Goal: Communication & Community: Answer question/provide support

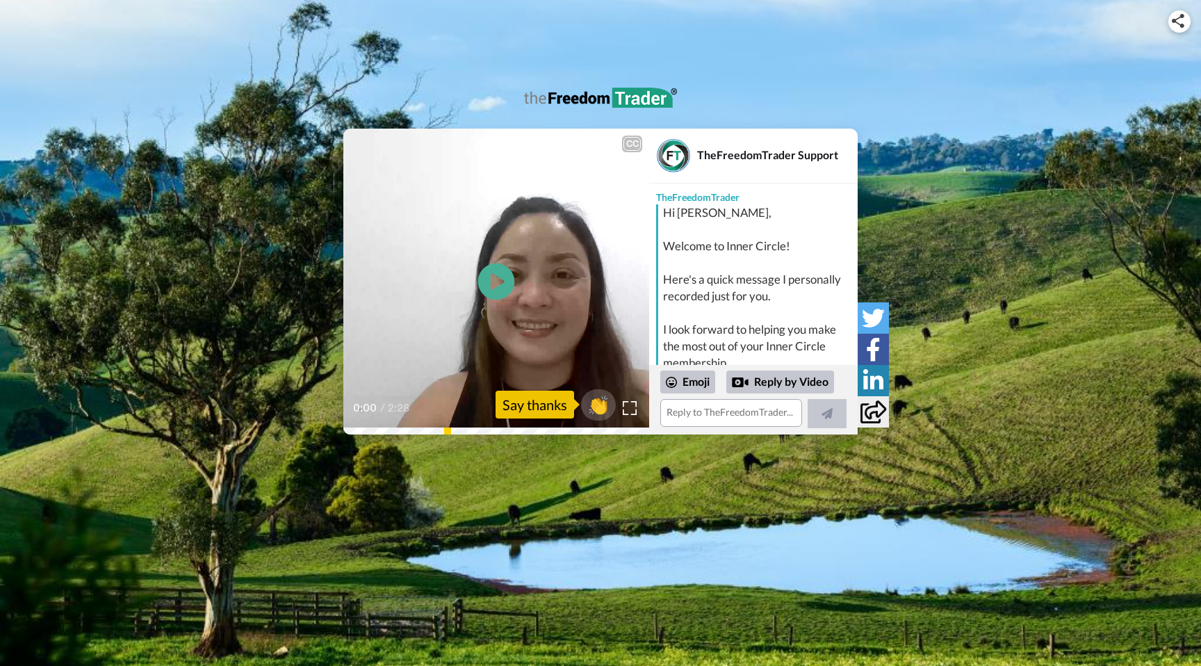
click at [498, 287] on icon at bounding box center [496, 281] width 37 height 37
click at [687, 412] on textarea at bounding box center [731, 413] width 142 height 28
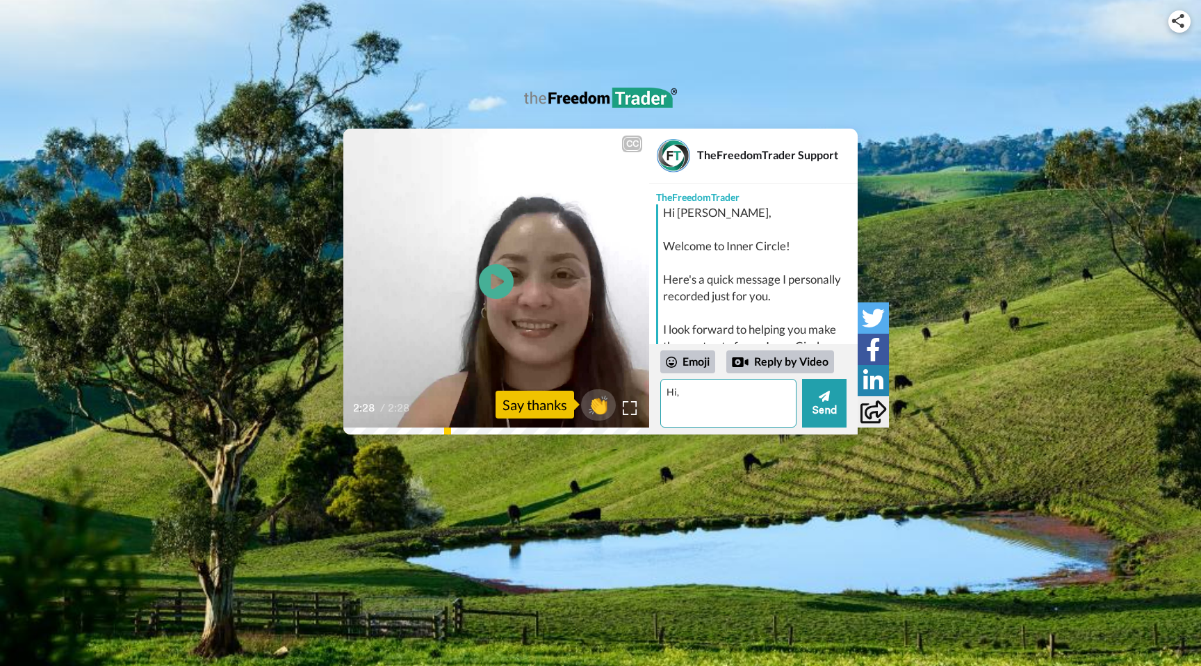
type textarea "Hi,"
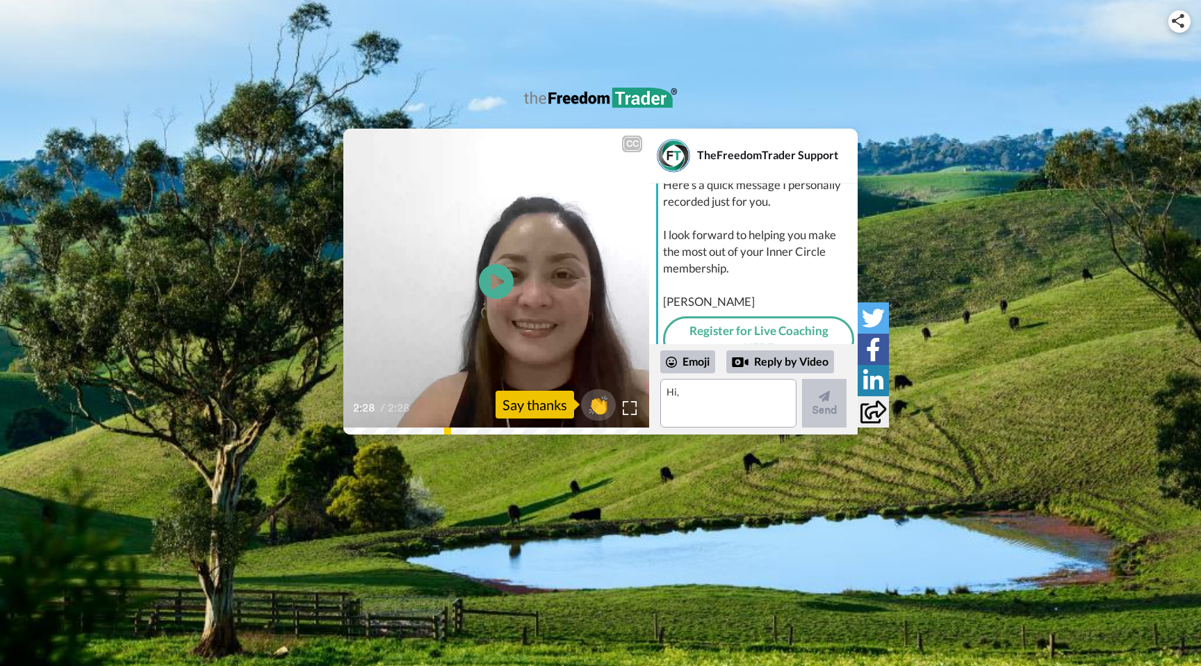
scroll to position [204, 0]
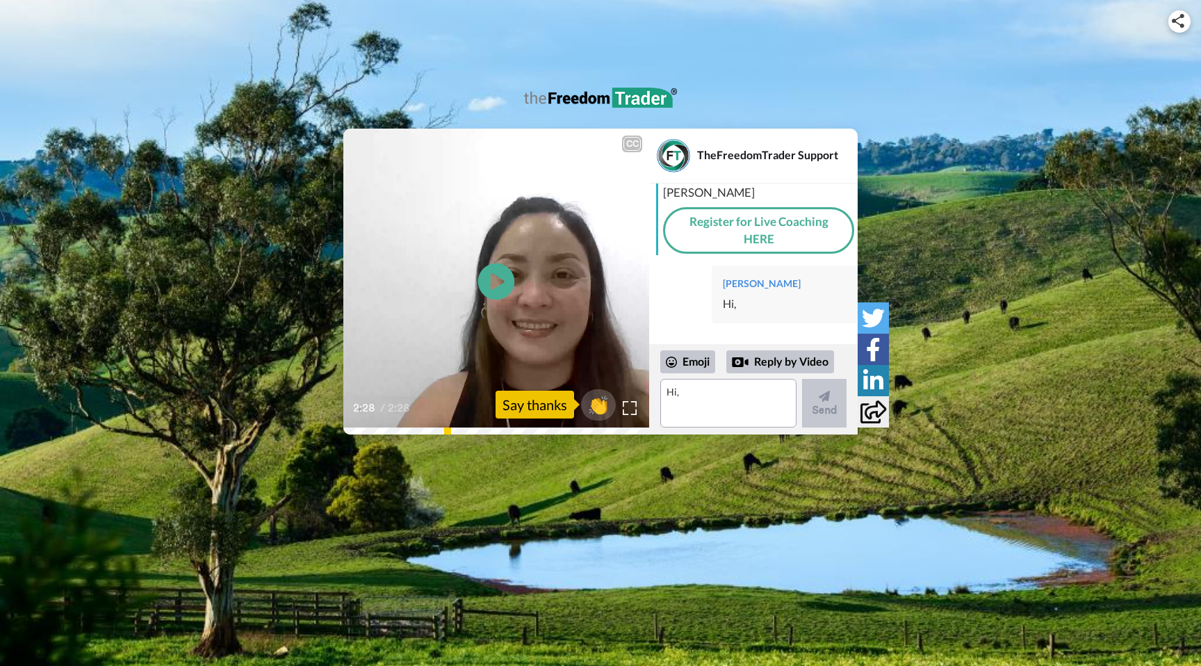
click at [489, 286] on icon at bounding box center [496, 281] width 37 height 37
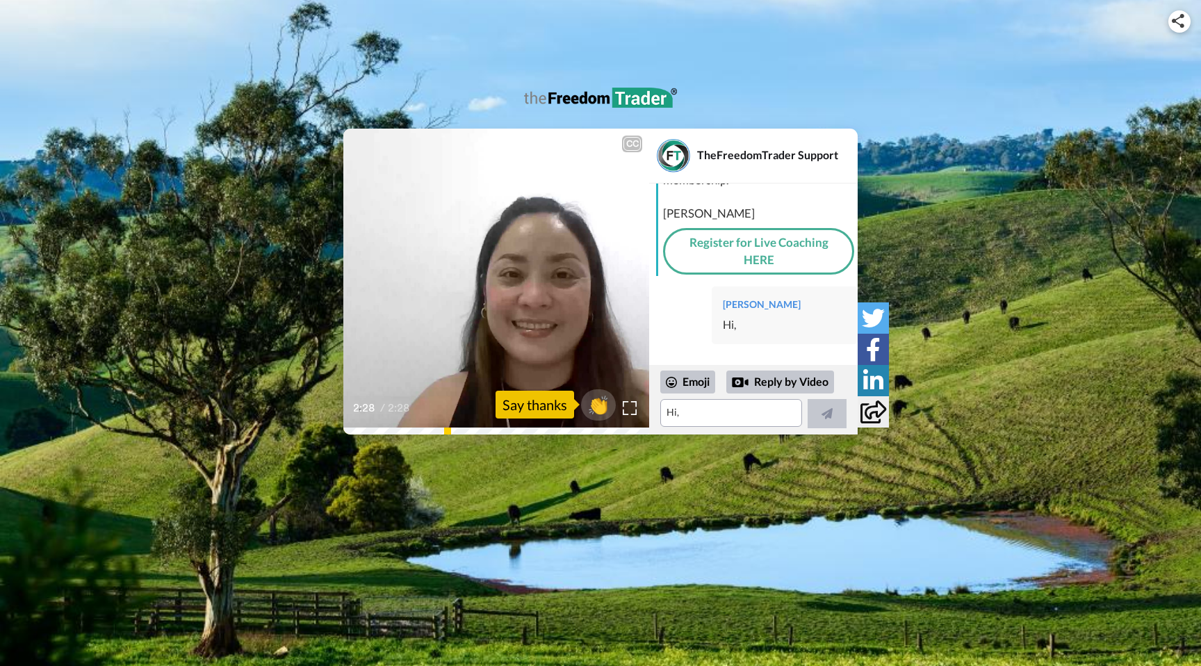
scroll to position [183, 0]
click at [492, 283] on icon "Play/Pause" at bounding box center [496, 281] width 37 height 66
click at [691, 421] on textarea "Hi," at bounding box center [731, 413] width 142 height 28
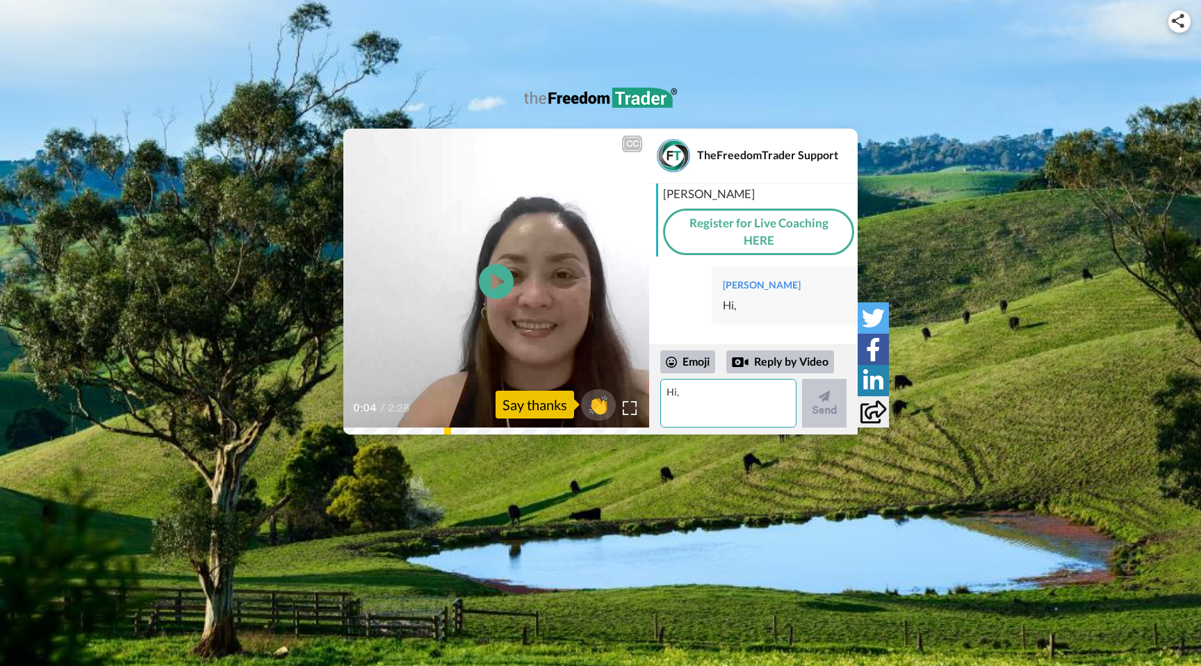
scroll to position [204, 0]
type textarea "Hi,"
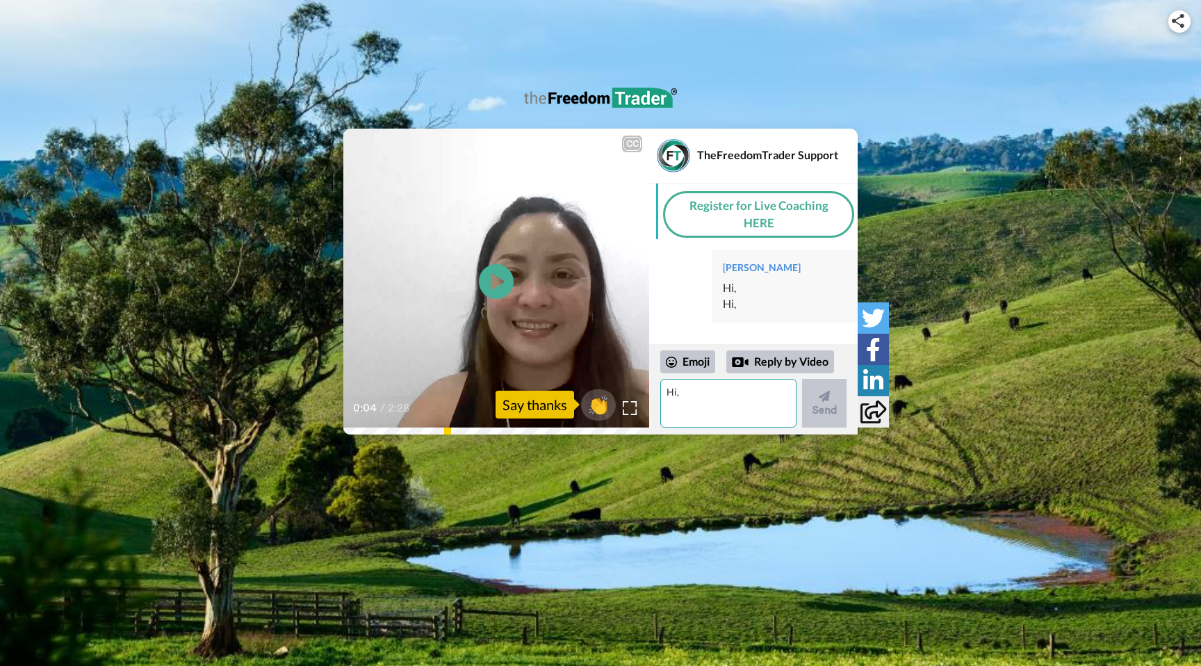
click at [717, 406] on textarea "Hi," at bounding box center [728, 403] width 136 height 49
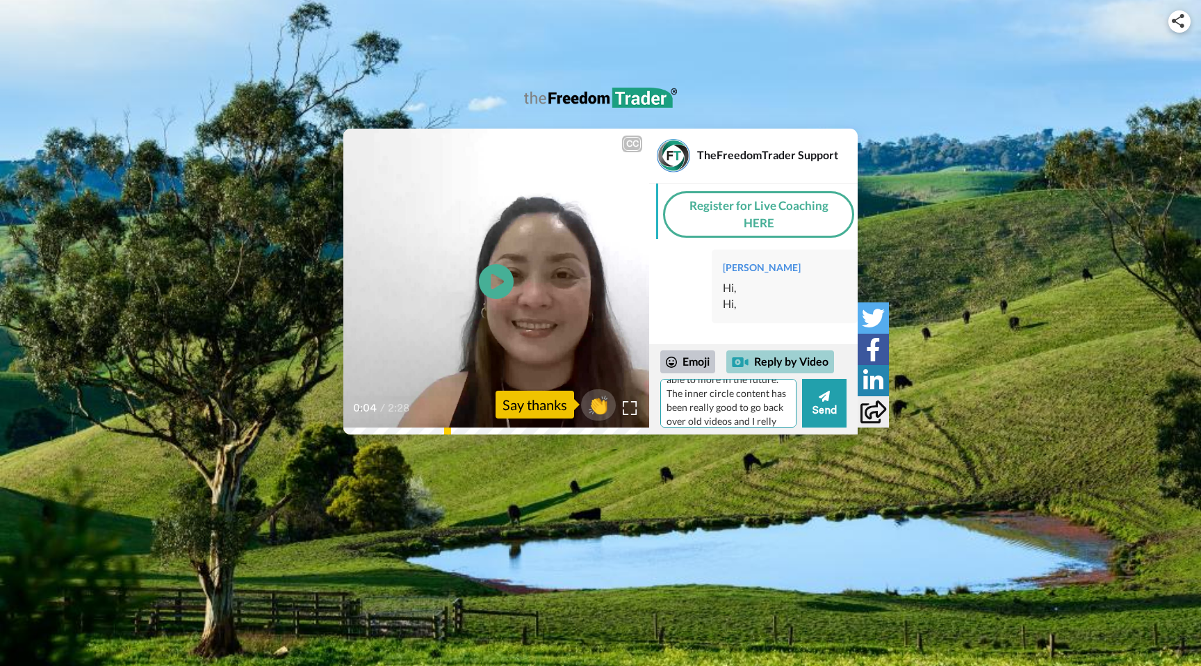
scroll to position [124, 0]
click at [764, 407] on textarea "Hi, Thanks for sending the video. I am enjoying inner circle and having a go wi…" at bounding box center [728, 403] width 136 height 49
click at [733, 424] on textarea "Hi, Thanks for sending the video. I am enjoying inner circle and having a go wi…" at bounding box center [728, 403] width 136 height 49
click at [706, 423] on textarea "Hi, Thanks for sending the video. I am enjoying inner circle and having a go wi…" at bounding box center [728, 403] width 136 height 49
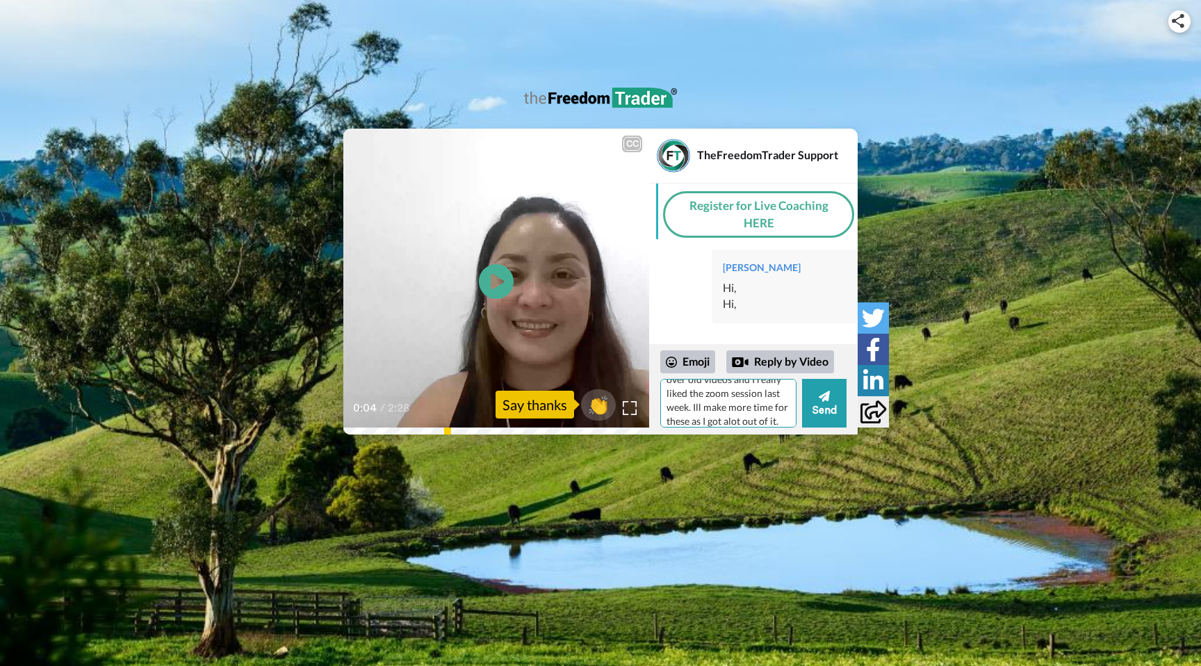
click at [728, 422] on textarea "Hi, Thanks for sending the video. I am enjoying inner circle and having a go wi…" at bounding box center [728, 403] width 136 height 49
click at [781, 422] on textarea "Hi, Thanks for sending the video. I am enjoying inner circle and having a go wi…" at bounding box center [728, 403] width 136 height 49
type textarea "Hi, Thanks for sending the video. I am enjoying inner circle and having a go wi…"
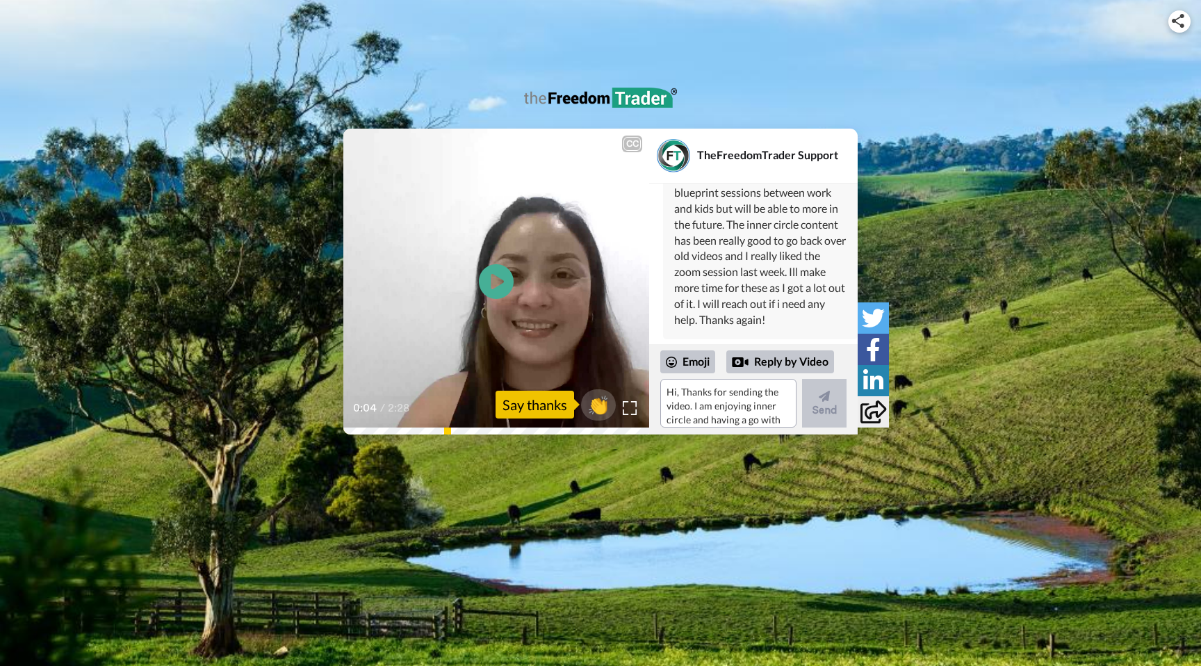
scroll to position [412, 0]
